Goal: Information Seeking & Learning: Check status

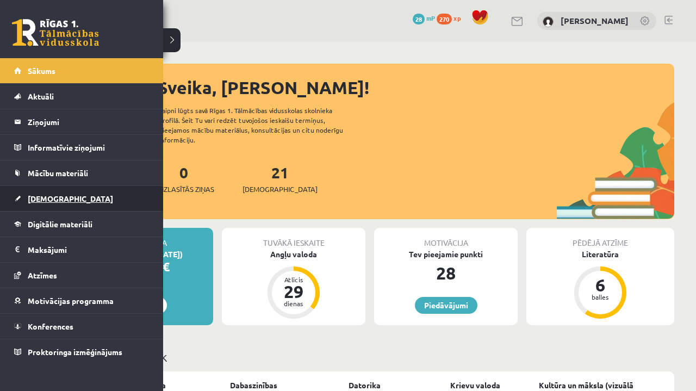
click at [18, 195] on link "[DEMOGRAPHIC_DATA]" at bounding box center [81, 198] width 135 height 25
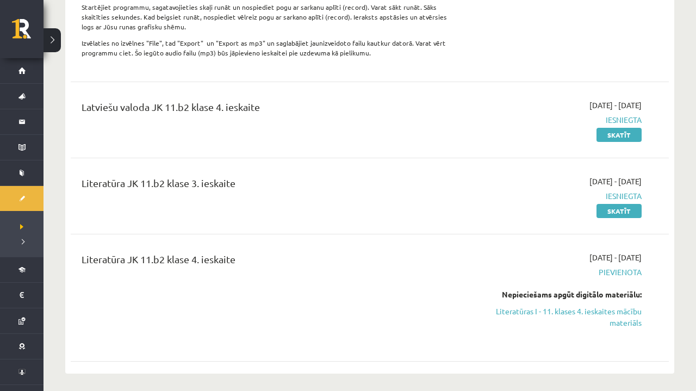
scroll to position [431, 0]
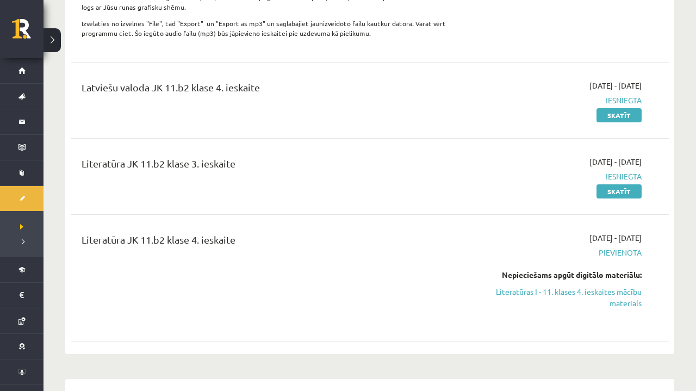
drag, startPoint x: 305, startPoint y: 180, endPoint x: 103, endPoint y: 84, distance: 224.1
click at [109, 84] on div "Angļu valoda JK 11.b2 klase 3. ieskaite 2025-09-01 - 2025-09-30 Pievienota Nepi…" at bounding box center [370, 30] width 598 height 635
click at [302, 203] on div "Literatūra JK 11.b2 klase 3. ieskaite 2025-09-01 - 2025-09-30 Iesniegta Skatīt" at bounding box center [370, 176] width 598 height 63
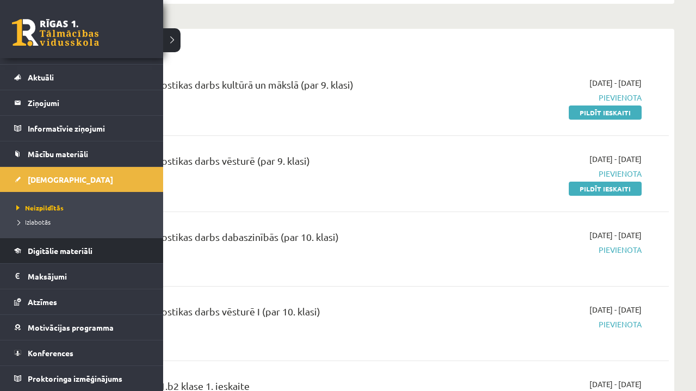
scroll to position [19, 0]
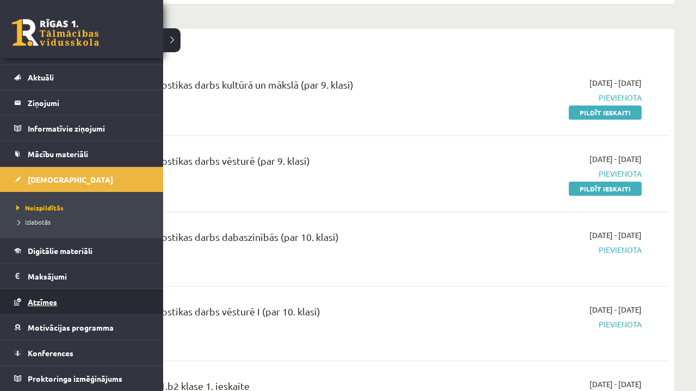
click at [44, 306] on span "Atzīmes" at bounding box center [42, 302] width 29 height 10
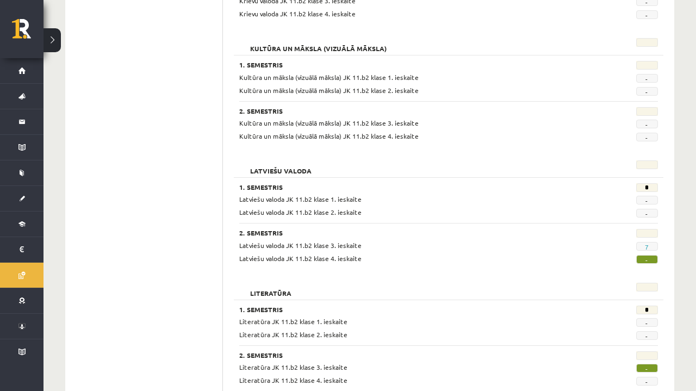
scroll to position [631, 0]
click at [642, 195] on span "-" at bounding box center [647, 199] width 22 height 9
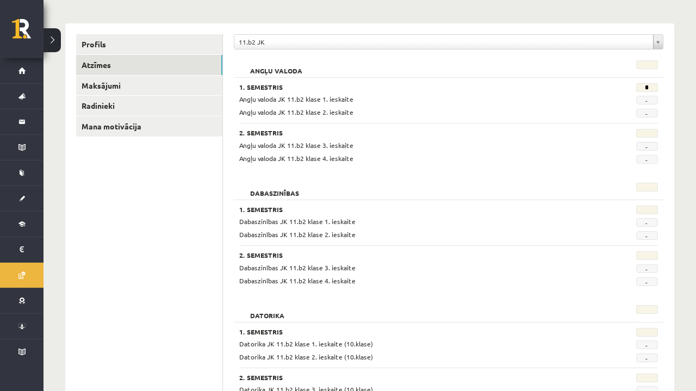
scroll to position [117, 0]
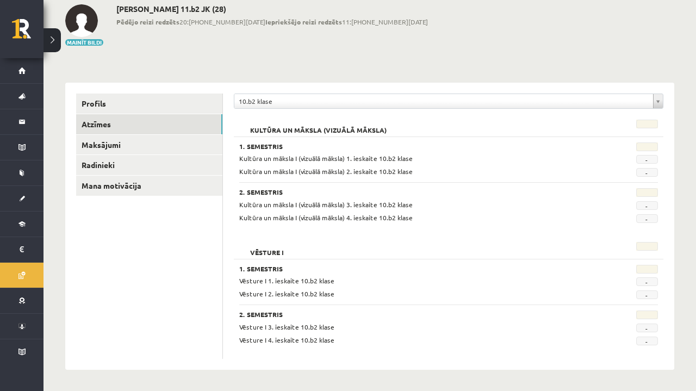
scroll to position [59, 0]
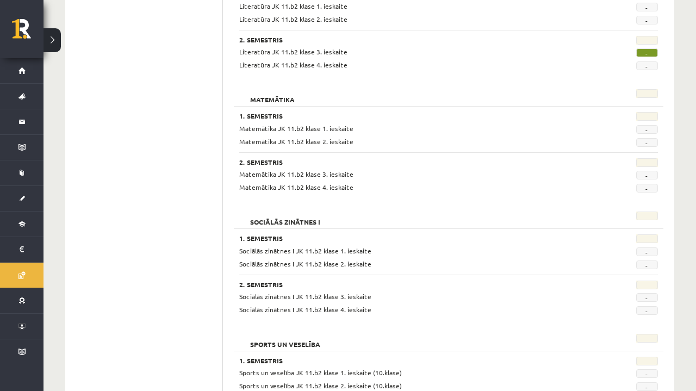
scroll to position [945, 0]
click at [326, 144] on div "1. Semestris Matemātika JK 11.b2 klase 1. ieskaite - Matemātika JK 11.b2 klase …" at bounding box center [449, 149] width 430 height 86
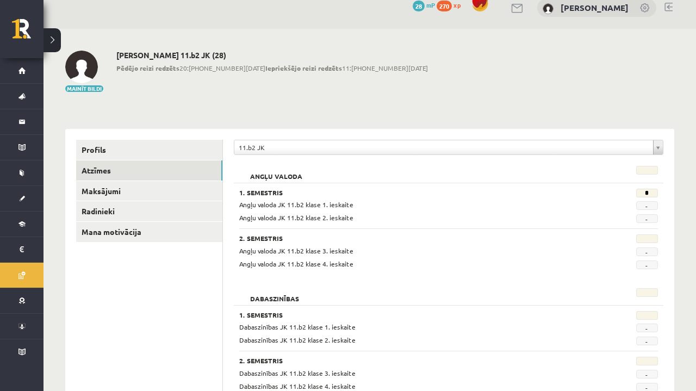
scroll to position [11, 0]
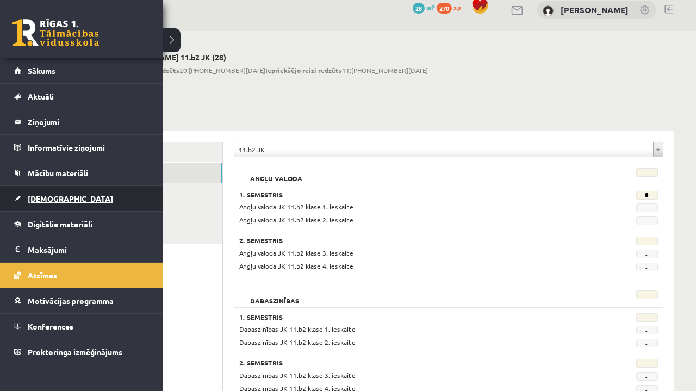
click at [62, 195] on link "[DEMOGRAPHIC_DATA]" at bounding box center [81, 198] width 135 height 25
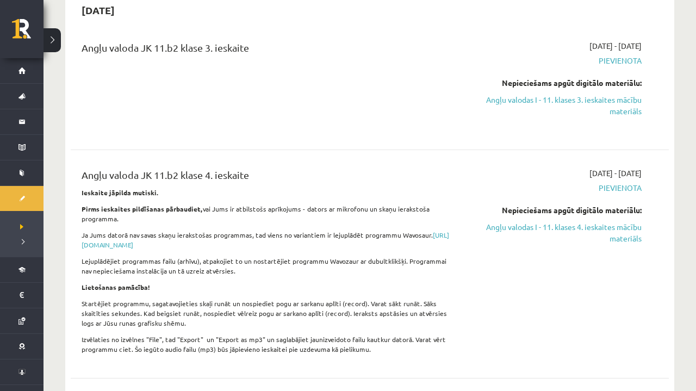
scroll to position [113, 0]
